Goal: Transaction & Acquisition: Purchase product/service

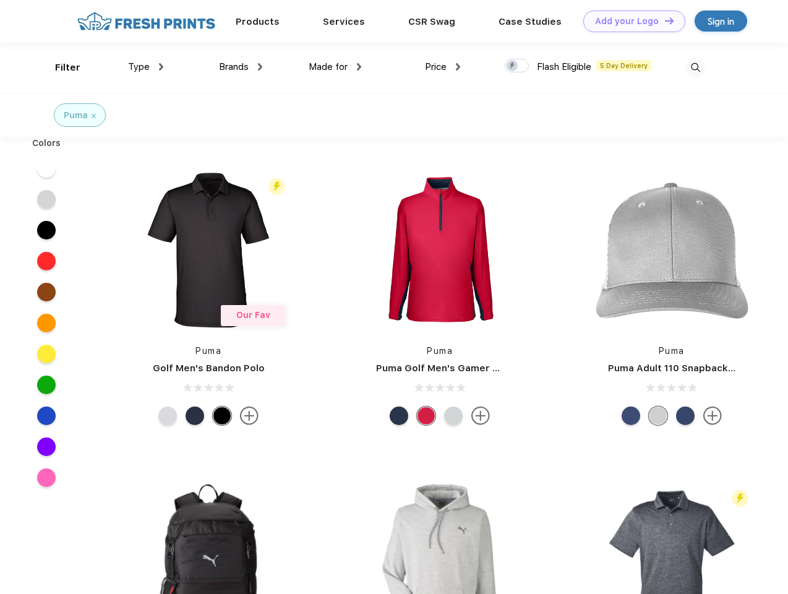
scroll to position [1, 0]
click at [630, 21] on link "Add your Logo Design Tool" at bounding box center [635, 22] width 102 height 22
click at [0, 0] on div "Design Tool" at bounding box center [0, 0] width 0 height 0
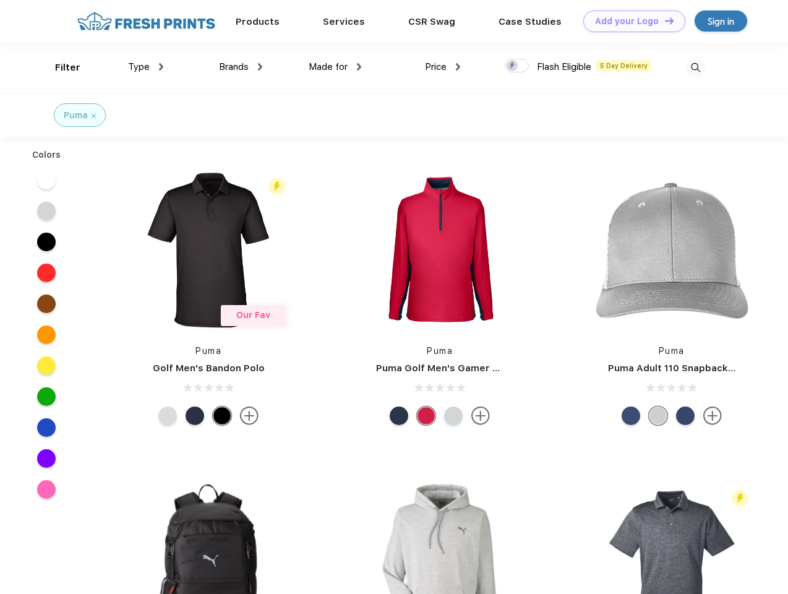
click at [664, 20] on link "Add your Logo Design Tool" at bounding box center [635, 22] width 102 height 22
click at [59, 67] on div "Filter" at bounding box center [67, 68] width 25 height 14
click at [146, 67] on span "Type" at bounding box center [139, 66] width 22 height 11
click at [241, 67] on span "Brands" at bounding box center [234, 66] width 30 height 11
click at [335, 67] on span "Made for" at bounding box center [328, 66] width 39 height 11
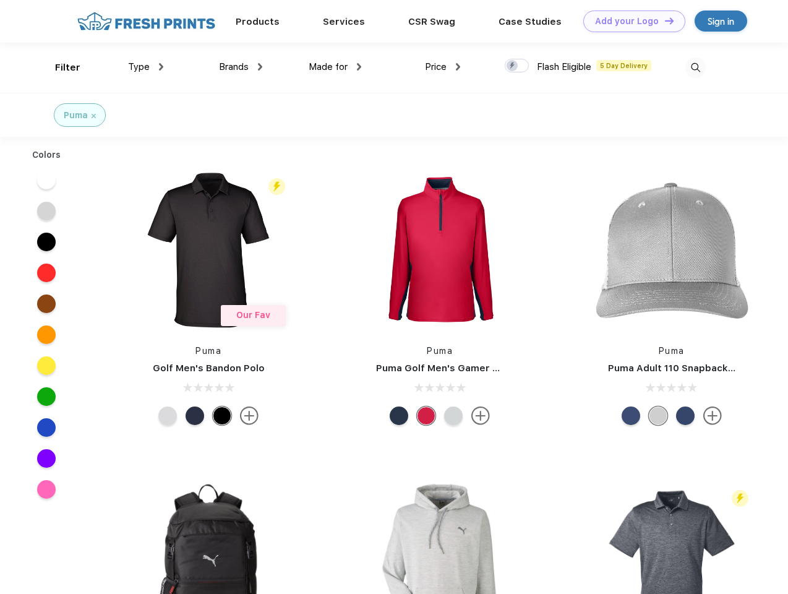
click at [443, 67] on span "Price" at bounding box center [436, 66] width 22 height 11
click at [517, 66] on div at bounding box center [517, 66] width 24 height 14
click at [513, 66] on input "checkbox" at bounding box center [509, 62] width 8 height 8
click at [696, 67] on img at bounding box center [696, 68] width 20 height 20
